Goal: Go to known website: Access a specific website the user already knows

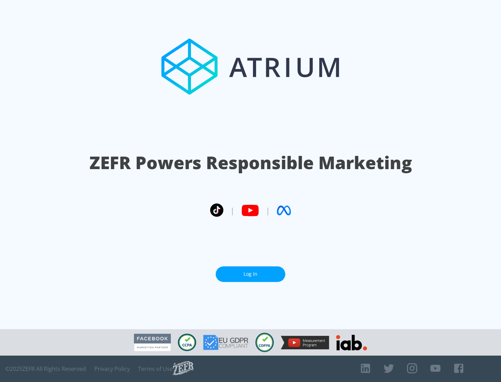
click at [250, 272] on link "Log In" at bounding box center [251, 275] width 70 height 16
